Goal: Transaction & Acquisition: Purchase product/service

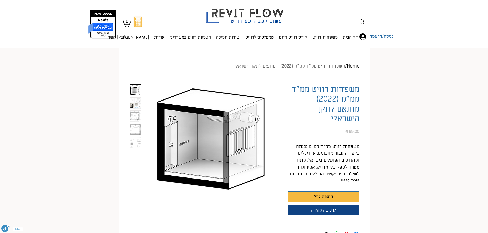
click at [137, 114] on img "3 / 5" at bounding box center [135, 116] width 11 height 11
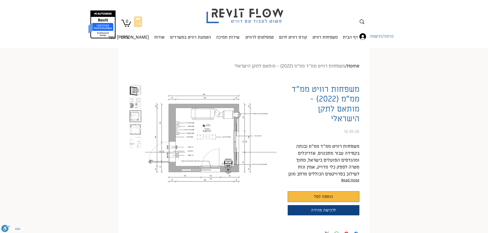
click at [135, 125] on img "4 / 5" at bounding box center [135, 129] width 11 height 11
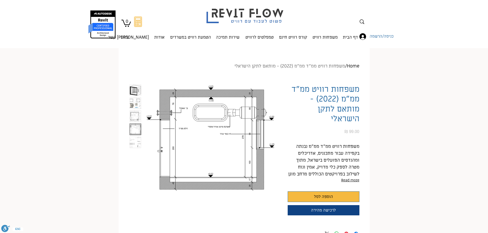
click at [133, 143] on img "5 / 5" at bounding box center [135, 142] width 11 height 11
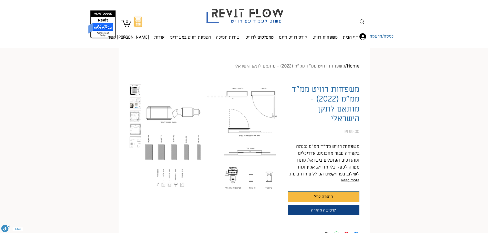
click at [133, 129] on img "4 / 5" at bounding box center [135, 129] width 11 height 11
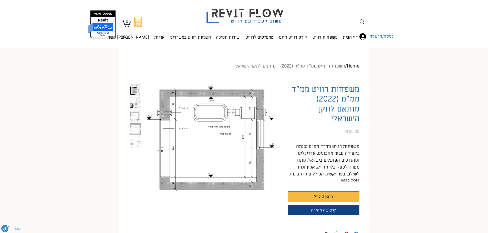
click at [135, 116] on img "3 / 5" at bounding box center [135, 116] width 11 height 11
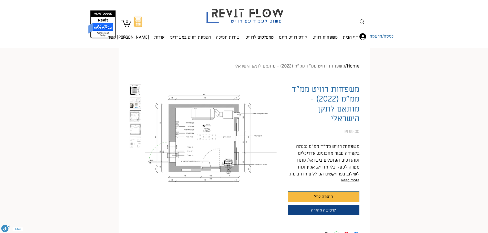
click at [133, 101] on img "2 / 5" at bounding box center [135, 103] width 11 height 11
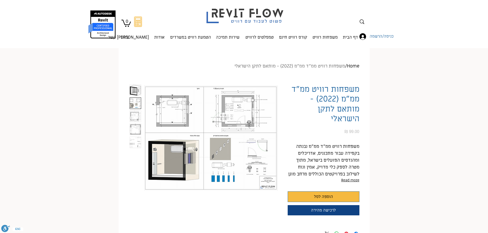
click at [131, 89] on img "1 / 5" at bounding box center [135, 90] width 11 height 11
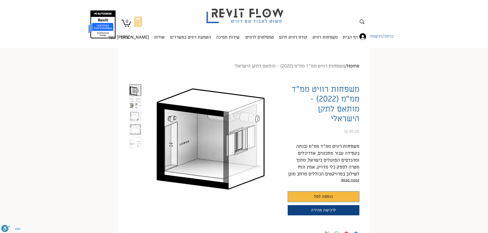
click at [139, 102] on img "2 / 5" at bounding box center [135, 103] width 11 height 11
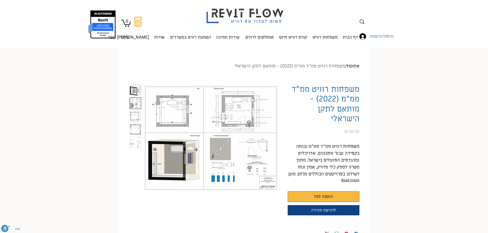
click at [140, 114] on img "3 / 5" at bounding box center [135, 116] width 11 height 11
